Goal: Information Seeking & Learning: Understand process/instructions

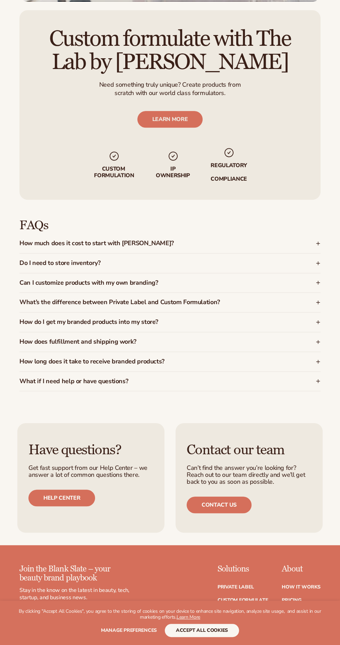
scroll to position [842, 0]
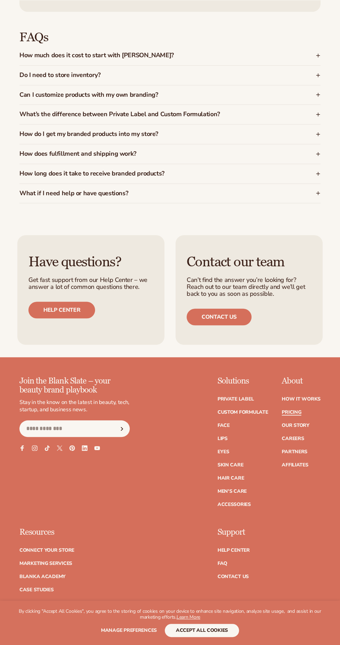
click at [292, 410] on link "Pricing" at bounding box center [290, 412] width 19 height 5
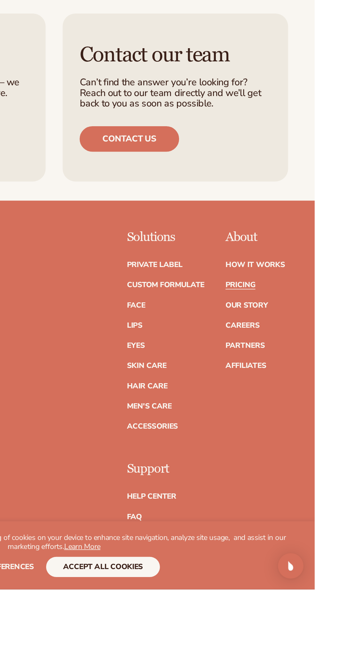
scroll to position [1269, 0]
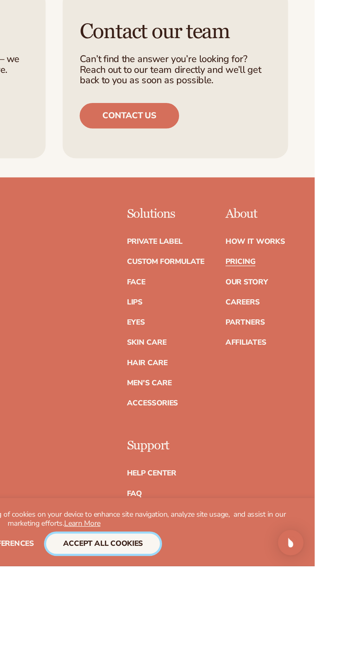
click at [220, 637] on button "accept all cookies" at bounding box center [202, 629] width 74 height 13
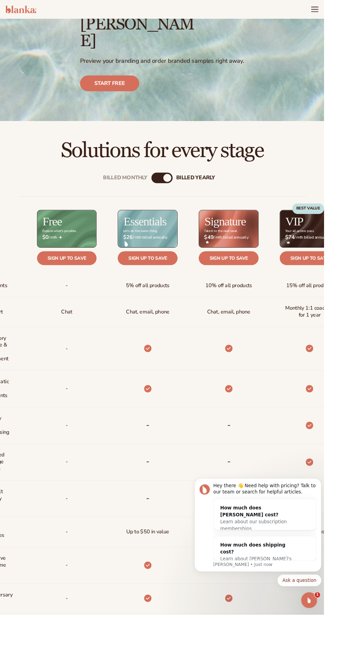
scroll to position [84, 0]
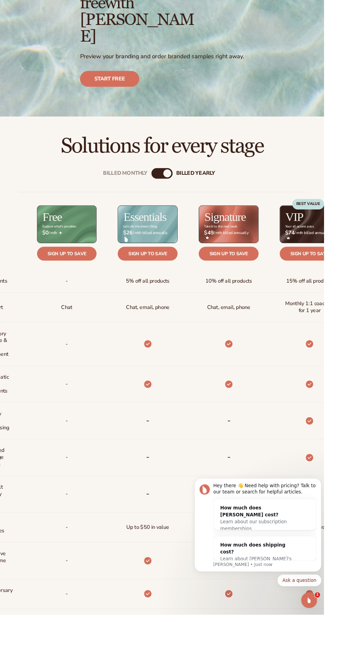
click at [163, 178] on div "Billed Monthly" at bounding box center [163, 182] width 8 height 8
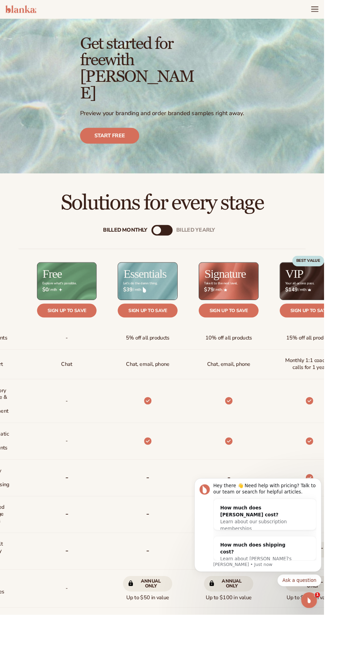
scroll to position [20, 0]
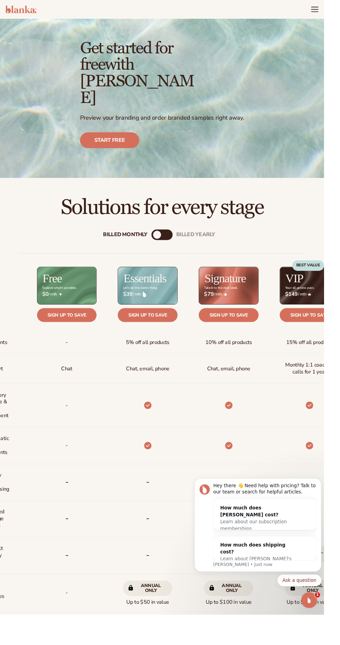
click at [176, 242] on div "billed Yearly" at bounding box center [177, 246] width 8 height 8
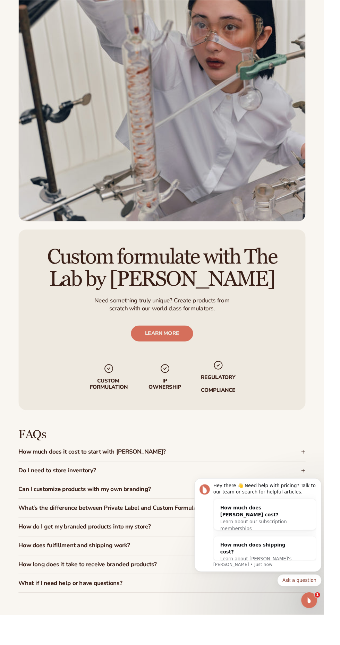
scroll to position [890, 0]
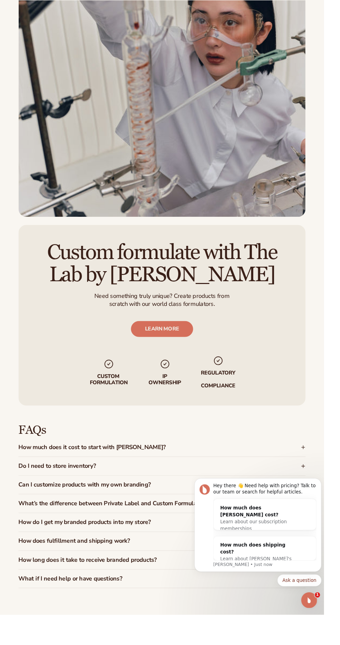
click at [317, 469] on icon at bounding box center [317, 469] width 3 height 0
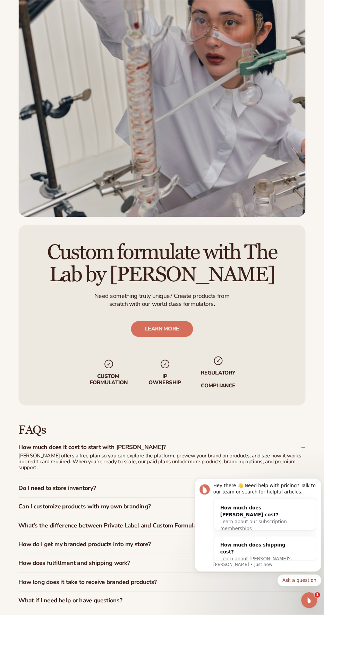
click at [317, 512] on icon at bounding box center [317, 512] width 3 height 0
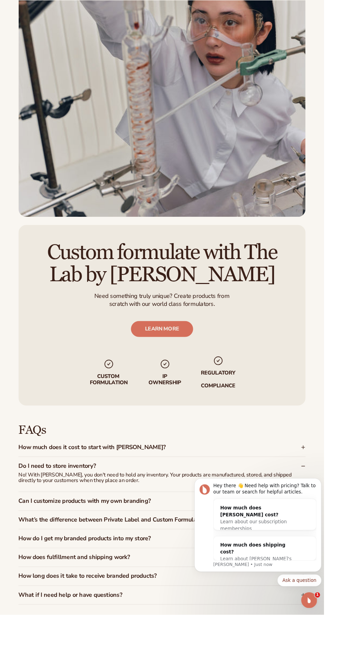
click at [316, 516] on div "Can I customize products with my own branding?" at bounding box center [169, 525] width 301 height 19
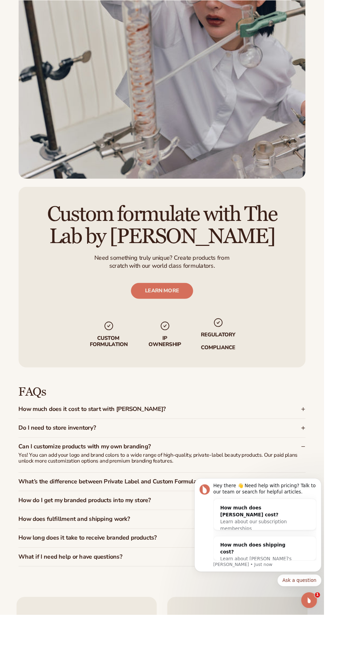
scroll to position [932, 0]
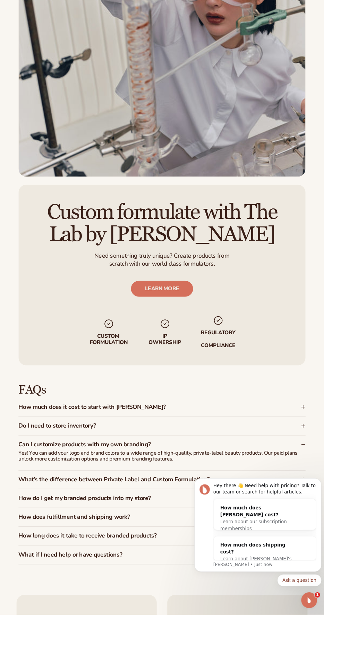
click at [317, 503] on icon at bounding box center [317, 503] width 3 height 0
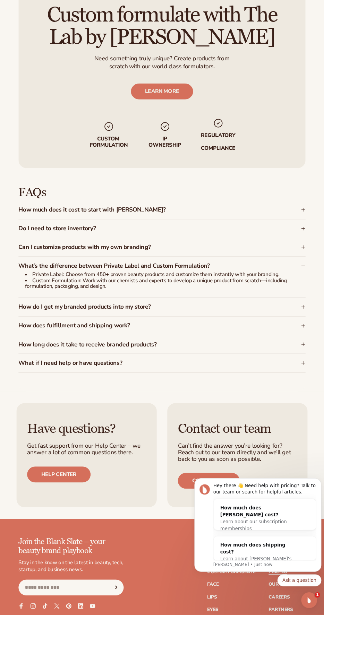
scroll to position [1139, 0]
click at [317, 341] on icon at bounding box center [317, 341] width 3 height 0
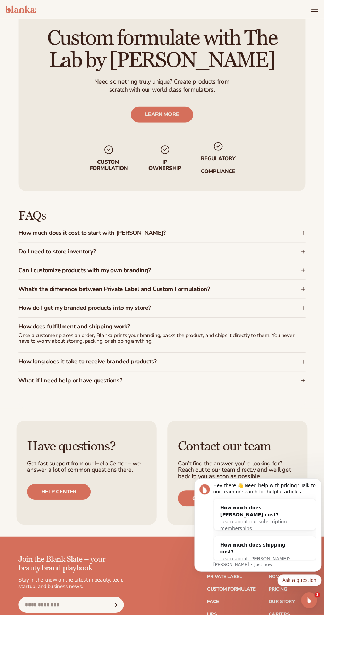
scroll to position [1114, 0]
click at [307, 390] on div "What if I need help or have questions?" at bounding box center [169, 399] width 301 height 19
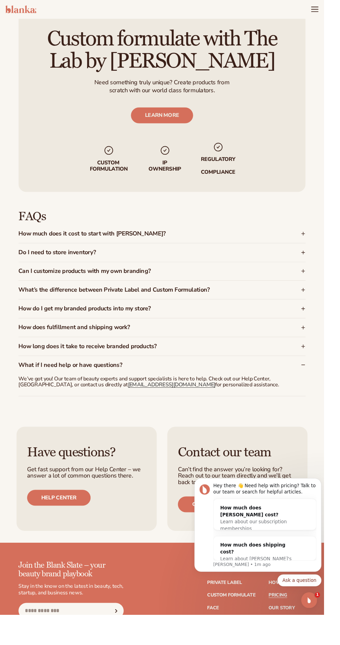
click at [313, 373] on div "What if I need help or have questions?" at bounding box center [169, 381] width 301 height 16
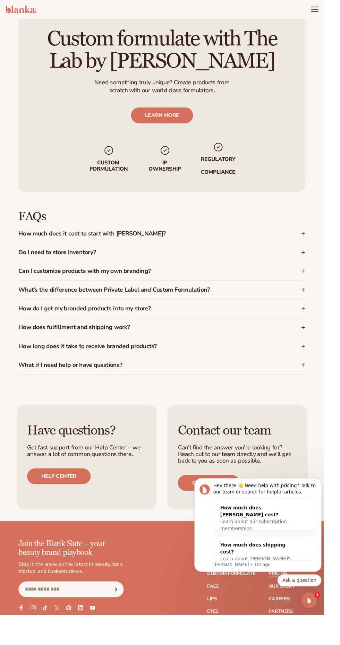
click at [317, 363] on icon at bounding box center [317, 363] width 3 height 0
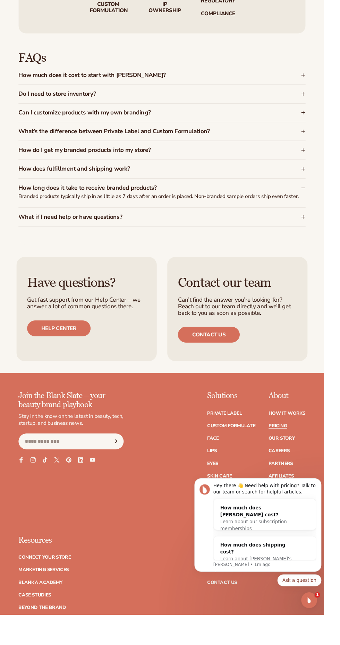
scroll to position [1280, 0]
click at [311, 431] on link "How It Works" at bounding box center [300, 433] width 39 height 5
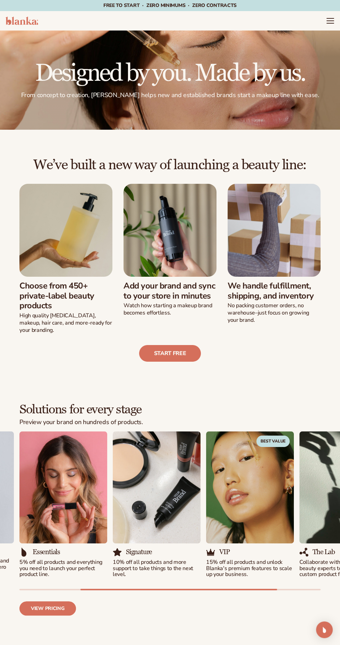
click at [319, 33] on div at bounding box center [170, 79] width 340 height 99
click at [322, 35] on div at bounding box center [170, 79] width 340 height 99
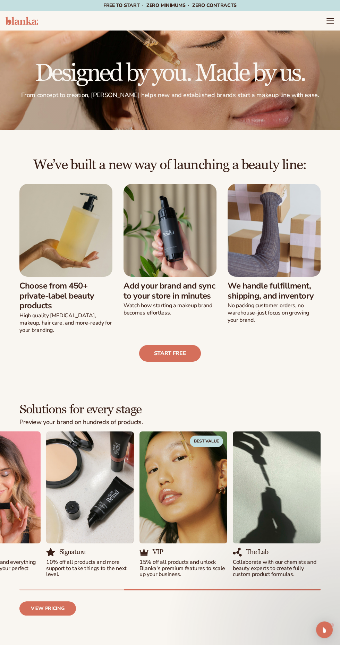
click at [317, 34] on div at bounding box center [170, 79] width 340 height 99
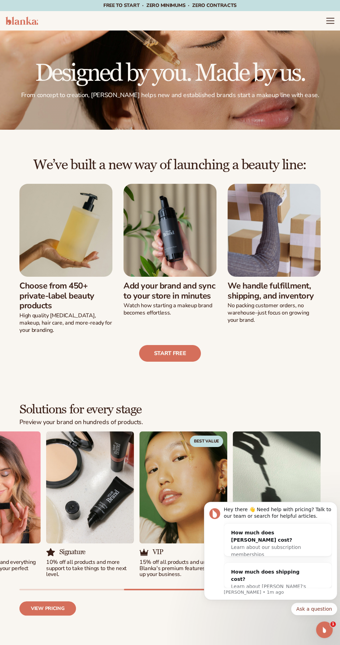
click at [330, 23] on icon "Menu" at bounding box center [329, 23] width 7 height 0
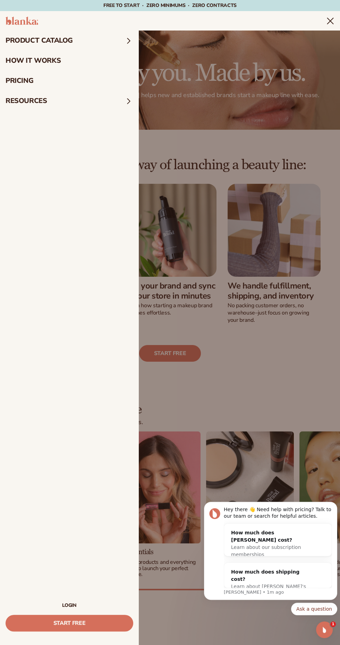
click at [51, 106] on summary "resources" at bounding box center [69, 101] width 139 height 20
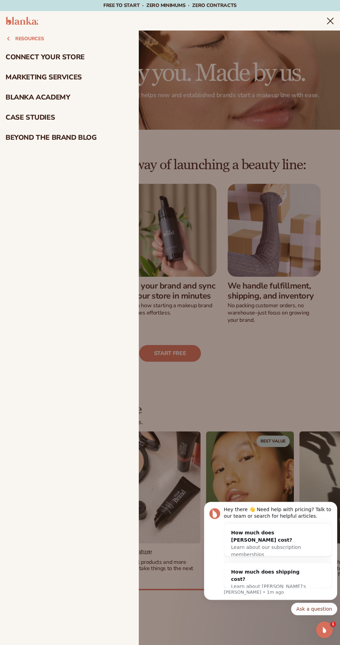
click at [54, 60] on link "connect your store" at bounding box center [69, 57] width 139 height 20
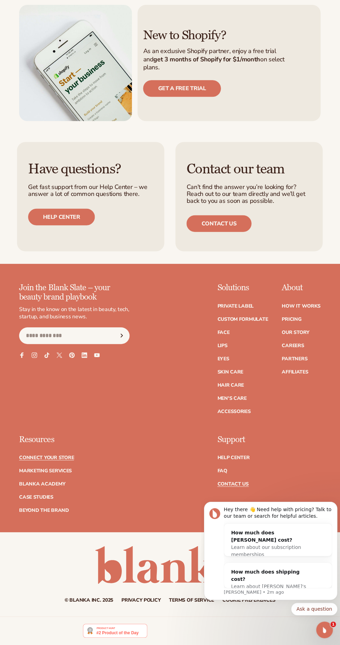
click at [236, 486] on link "Contact Us" at bounding box center [232, 483] width 31 height 5
